Goal: Task Accomplishment & Management: Use online tool/utility

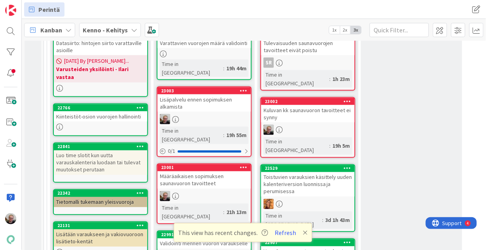
scroll to position [226, 0]
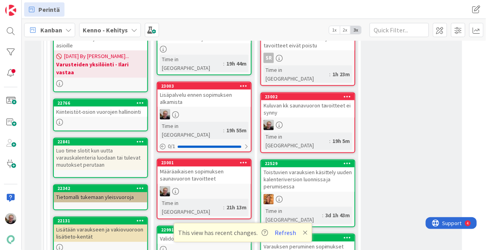
click at [206, 91] on div "Lisäpalvelu ennen sopimuksen alkamista" at bounding box center [203, 98] width 93 height 17
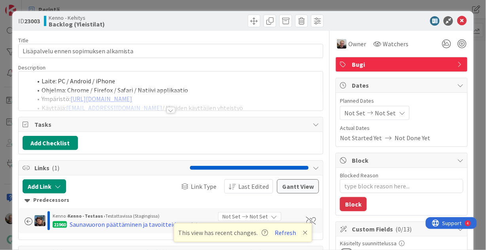
click at [206, 91] on div at bounding box center [171, 101] width 305 height 20
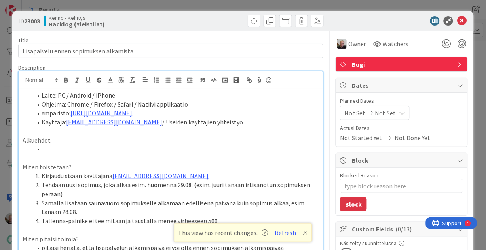
scroll to position [63, 0]
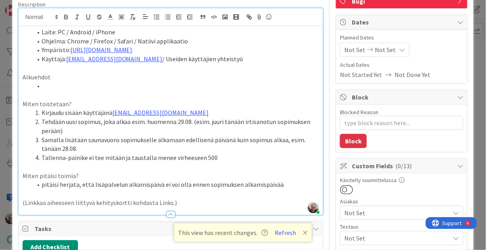
click at [206, 91] on p at bounding box center [171, 95] width 297 height 9
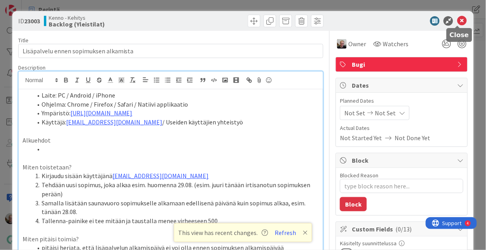
click at [458, 21] on icon at bounding box center [461, 20] width 9 height 9
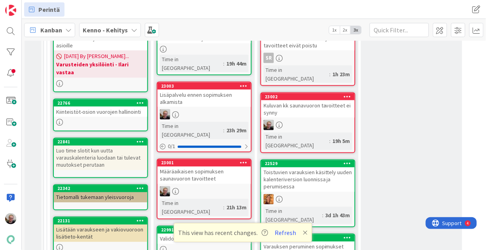
scroll to position [195, 0]
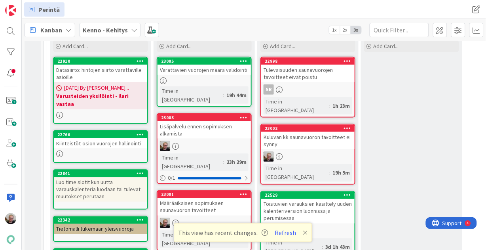
click at [202, 121] on div "Lisäpalvelu ennen sopimuksen alkamista" at bounding box center [203, 129] width 93 height 17
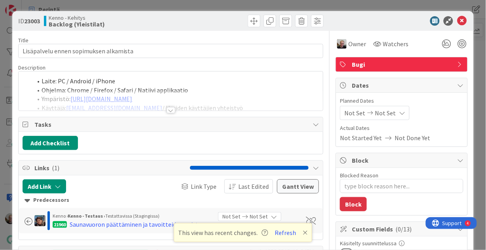
click at [210, 97] on div at bounding box center [171, 101] width 305 height 20
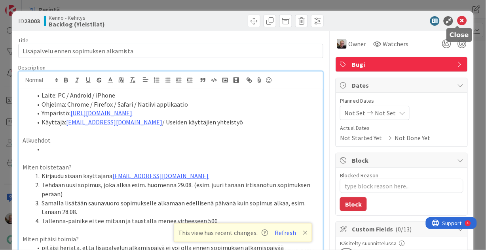
click at [457, 18] on icon at bounding box center [461, 20] width 9 height 9
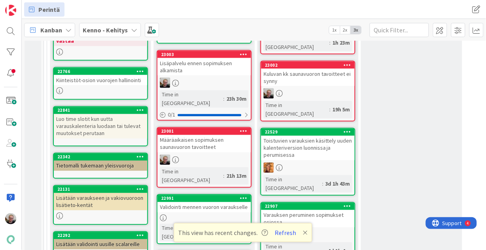
click at [207, 135] on div "Määräaikaisen sopimuksen saunavuoron tavoitteet" at bounding box center [203, 143] width 93 height 17
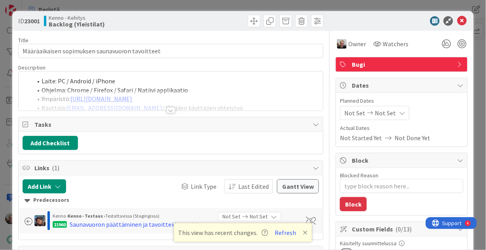
click at [228, 105] on div at bounding box center [171, 101] width 305 height 20
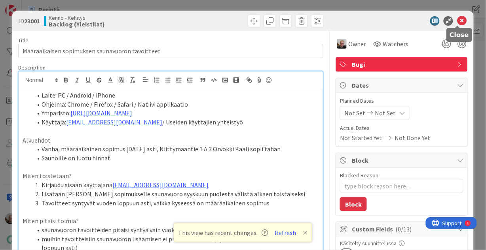
click at [459, 20] on icon at bounding box center [461, 20] width 9 height 9
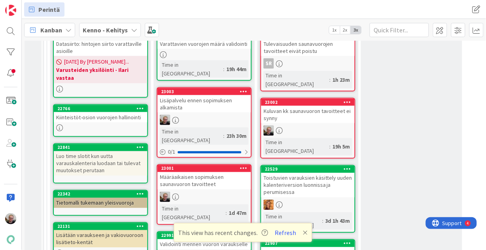
scroll to position [195, 0]
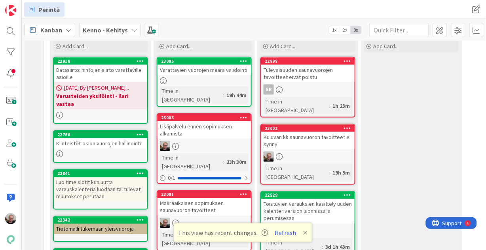
click at [345, 125] on icon at bounding box center [348, 128] width 8 height 6
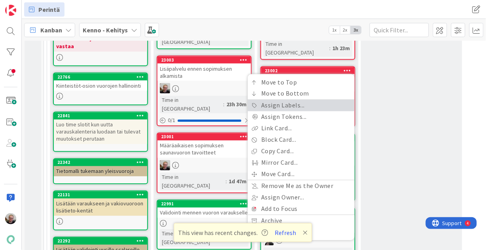
scroll to position [258, 0]
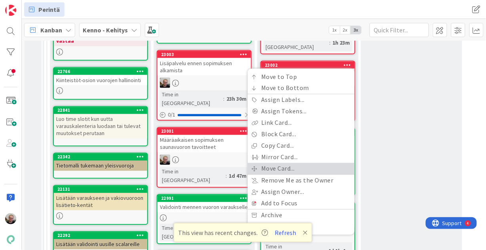
click at [318, 163] on link "Move Card..." at bounding box center [301, 168] width 107 height 11
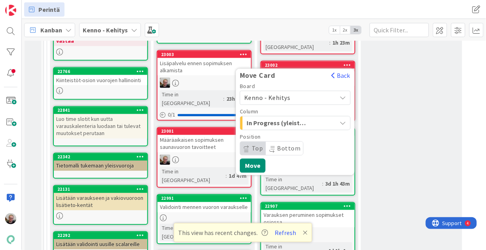
click at [345, 120] on icon "button" at bounding box center [343, 123] width 6 height 6
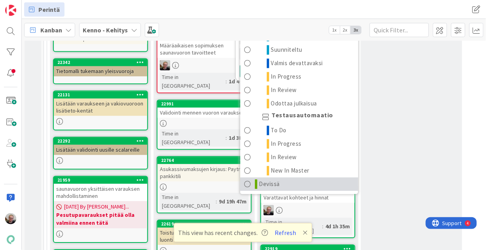
scroll to position [448, 0]
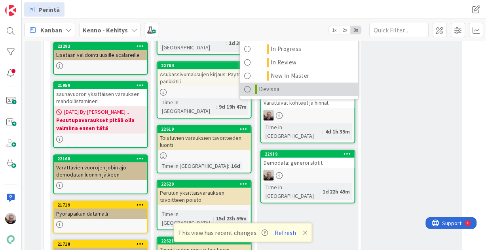
click at [307, 83] on link "Devissä" at bounding box center [299, 89] width 118 height 13
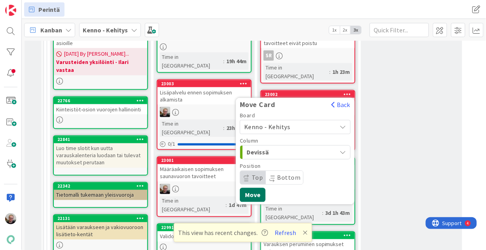
click at [249, 188] on button "Move" at bounding box center [253, 195] width 26 height 14
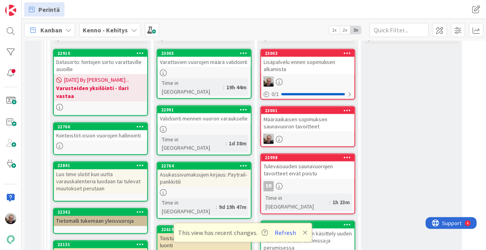
scroll to position [206, 0]
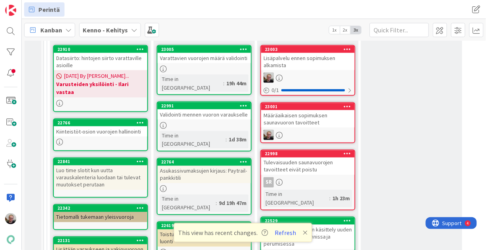
click at [303, 64] on div "Lisäpalvelu ennen sopimuksen alkamista" at bounding box center [307, 61] width 93 height 17
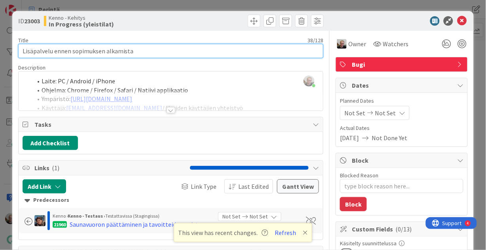
drag, startPoint x: 134, startPoint y: 50, endPoint x: 0, endPoint y: 57, distance: 134.3
click at [0, 57] on div "ID 23003 Kenno - Kehitys In Progress (yleistilat) Title 38 / 128 Lisäpalvelu en…" at bounding box center [243, 125] width 486 height 250
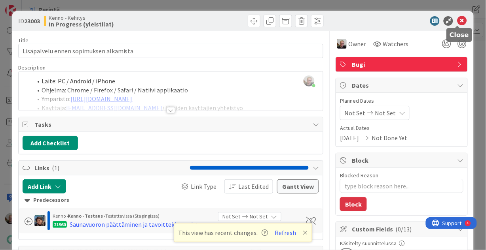
click at [458, 19] on icon at bounding box center [461, 20] width 9 height 9
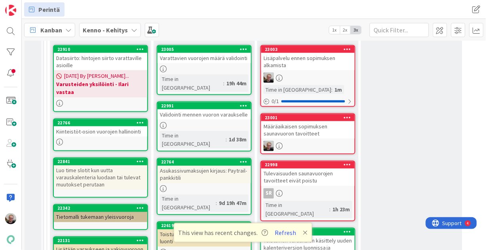
click at [310, 131] on div "Määräaikaisen sopimuksen saunavuoron tavoitteet" at bounding box center [307, 129] width 93 height 17
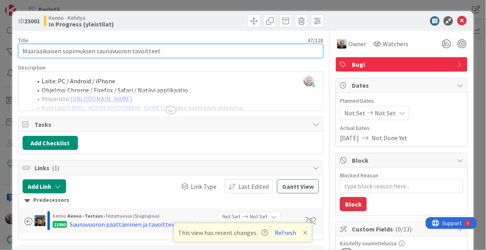
drag, startPoint x: 158, startPoint y: 53, endPoint x: 23, endPoint y: 65, distance: 136.2
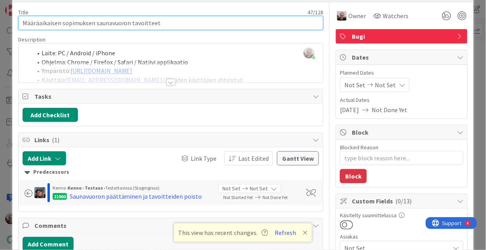
scroll to position [32, 0]
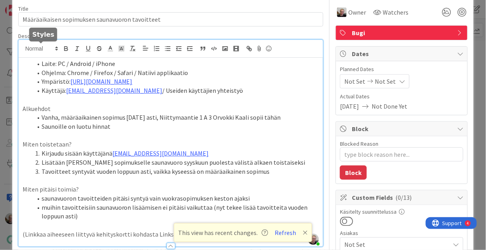
click at [42, 47] on div "[PERSON_NAME] joined 16 m ago Laite: PC / Android / iPhone Ohjelma: Chrome / Fi…" at bounding box center [171, 143] width 305 height 207
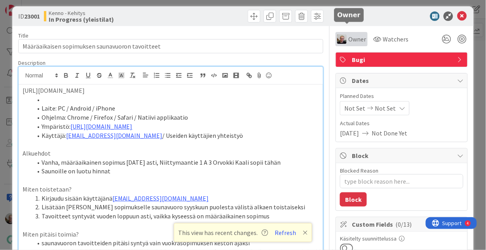
scroll to position [0, 0]
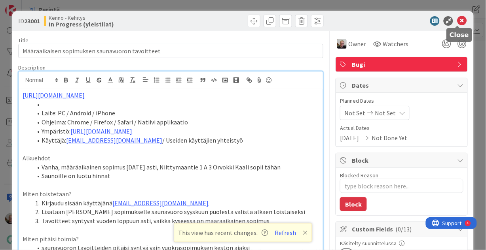
click at [457, 18] on icon at bounding box center [461, 20] width 9 height 9
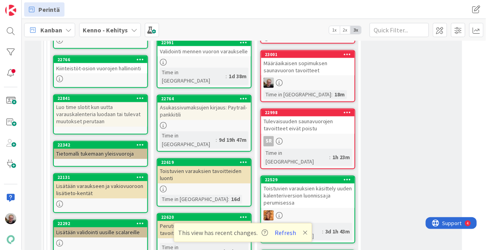
click at [294, 73] on div "Määräaikaisen sopimuksen saunavuoron tavoitteet" at bounding box center [307, 66] width 93 height 17
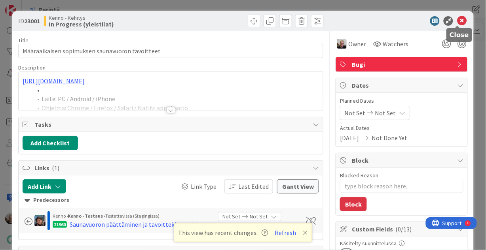
click at [458, 19] on icon at bounding box center [461, 20] width 9 height 9
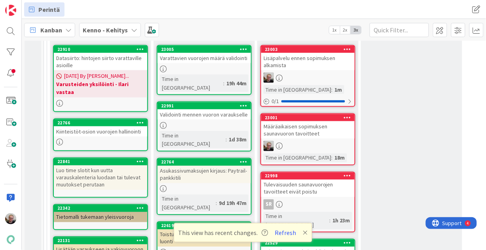
click at [297, 65] on div "Lisäpalvelu ennen sopimuksen alkamista" at bounding box center [307, 61] width 93 height 17
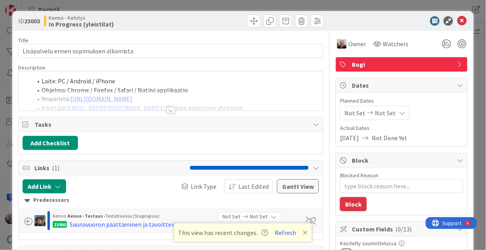
type textarea "x"
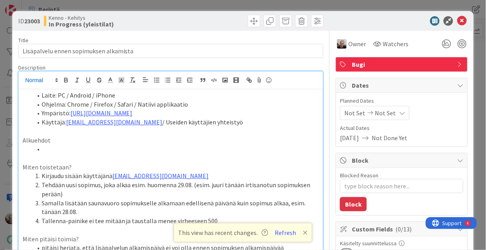
click at [42, 81] on div "Laite: PC / Android / iPhone Ohjelma: Chrome / Firefox / Safari / Natiivi appli…" at bounding box center [171, 175] width 305 height 207
paste div
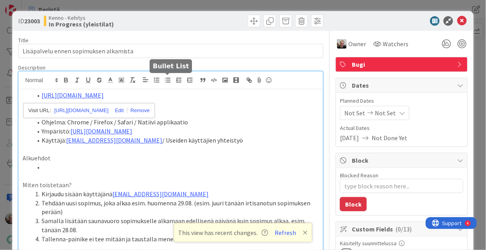
click at [164, 78] on icon "button" at bounding box center [167, 80] width 7 height 7
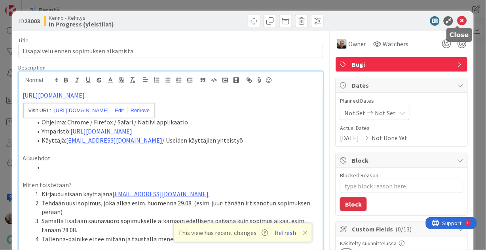
click at [458, 20] on icon at bounding box center [461, 20] width 9 height 9
type textarea "x"
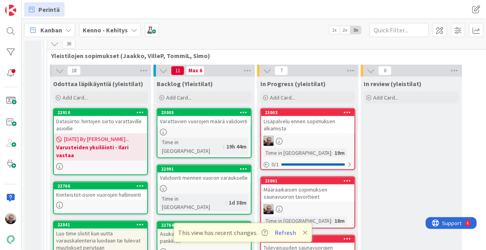
scroll to position [238, 0]
